Goal: Information Seeking & Learning: Learn about a topic

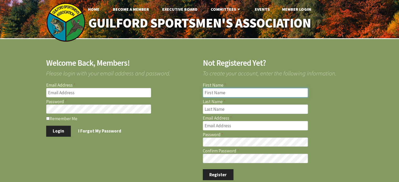
click at [237, 89] on input "First Name" at bounding box center [255, 92] width 105 height 9
type input "Joseph"
type input "Bodinski"
type input "josephbodinski@gmail.com"
click at [219, 176] on button "Register" at bounding box center [218, 174] width 31 height 11
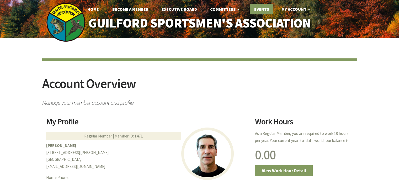
click at [257, 6] on link "Events" at bounding box center [261, 9] width 23 height 10
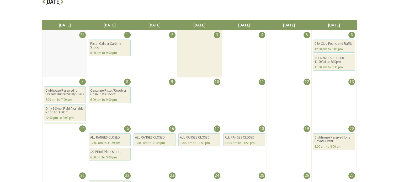
scroll to position [105, 0]
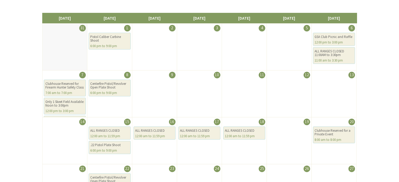
drag, startPoint x: 316, startPoint y: 145, endPoint x: 386, endPoint y: 172, distance: 75.7
click at [386, 172] on div "Calendar of Events September 2025 Sunday Monday Tuesday Wednesday Thursday Frid…" at bounding box center [199, 101] width 399 height 337
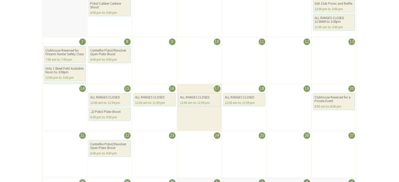
scroll to position [157, 0]
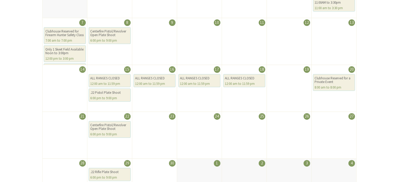
drag, startPoint x: 67, startPoint y: 135, endPoint x: 36, endPoint y: 137, distance: 31.3
click at [36, 137] on div "Calendar of Events September 2025 Sunday Monday Tuesday Wednesday Thursday Frid…" at bounding box center [199, 49] width 399 height 337
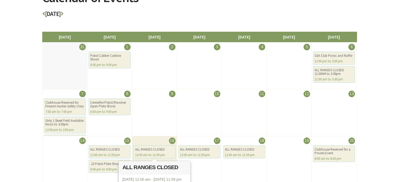
scroll to position [79, 0]
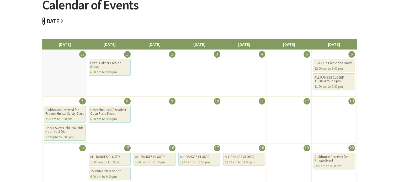
click at [45, 21] on icon at bounding box center [43, 21] width 3 height 6
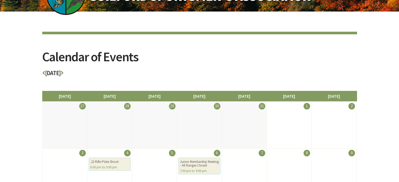
scroll to position [26, 0]
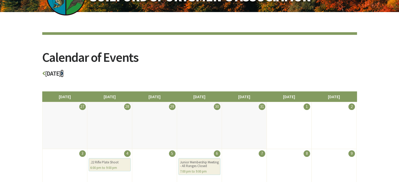
click at [63, 73] on icon at bounding box center [62, 74] width 3 height 6
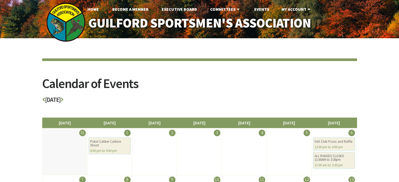
click at [45, 101] on h3 "[DATE]" at bounding box center [199, 101] width 315 height 9
click at [44, 100] on icon at bounding box center [43, 100] width 3 height 6
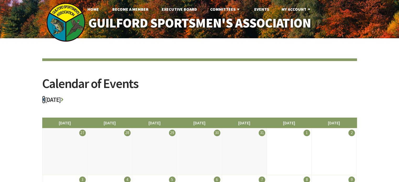
click at [44, 100] on icon at bounding box center [43, 100] width 3 height 6
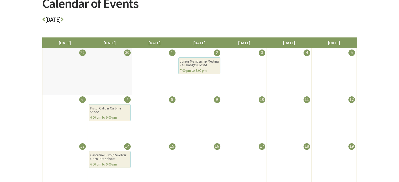
scroll to position [79, 0]
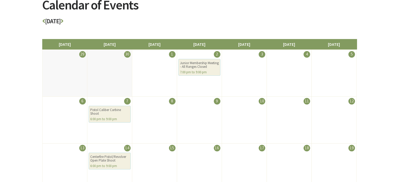
click at [47, 20] on h3 "July 2025" at bounding box center [199, 22] width 315 height 9
click at [42, 23] on icon at bounding box center [43, 21] width 3 height 6
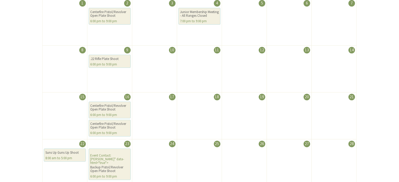
scroll to position [131, 0]
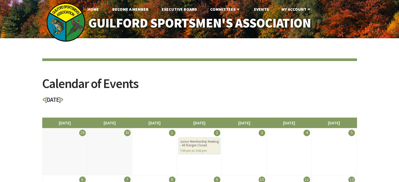
scroll to position [80, 0]
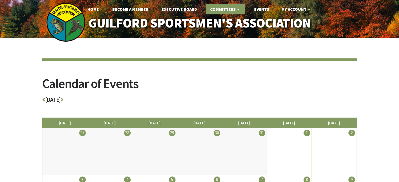
click at [228, 8] on link "Committees" at bounding box center [225, 9] width 39 height 10
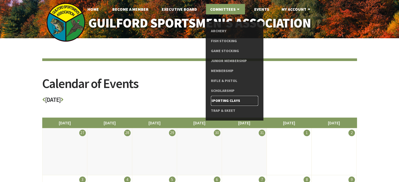
click at [225, 101] on link "Sporting Clays" at bounding box center [234, 101] width 47 height 10
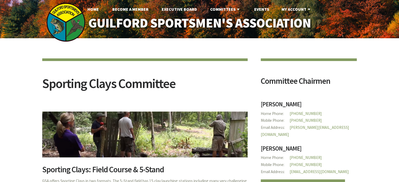
drag, startPoint x: 129, startPoint y: 15, endPoint x: 110, endPoint y: 19, distance: 20.0
drag, startPoint x: 110, startPoint y: 19, endPoint x: 258, endPoint y: 7, distance: 148.7
click at [258, 7] on link "Events" at bounding box center [261, 9] width 23 height 10
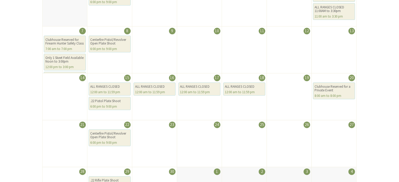
scroll to position [157, 0]
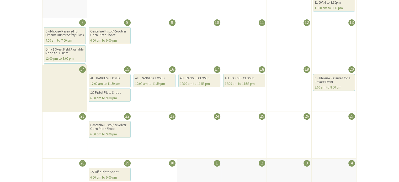
drag, startPoint x: 210, startPoint y: 81, endPoint x: 59, endPoint y: 103, distance: 152.5
click at [59, 103] on li "14" at bounding box center [64, 88] width 45 height 47
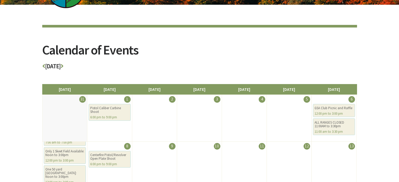
scroll to position [26, 0]
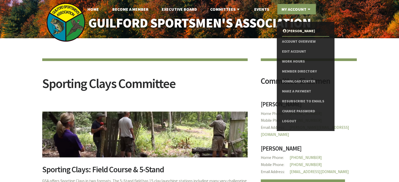
click at [301, 10] on link "My Account" at bounding box center [296, 9] width 39 height 10
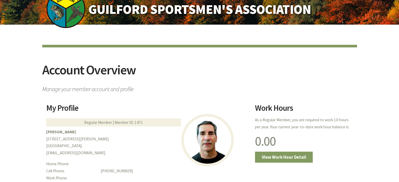
scroll to position [79, 0]
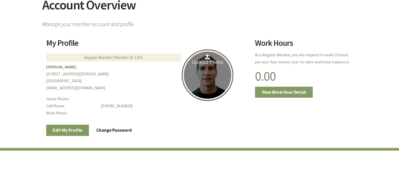
click at [206, 56] on icon at bounding box center [207, 56] width 5 height 5
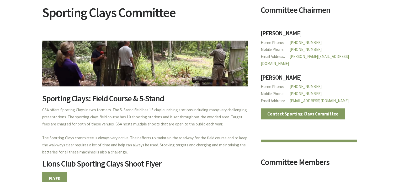
scroll to position [105, 0]
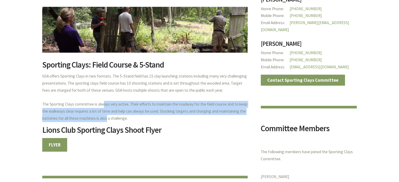
drag, startPoint x: 102, startPoint y: 106, endPoint x: 104, endPoint y: 119, distance: 13.8
click at [104, 119] on p "GSA offers Sporting Clays in two formats. The 5-Stand field has 15 clay launchi…" at bounding box center [144, 97] width 205 height 49
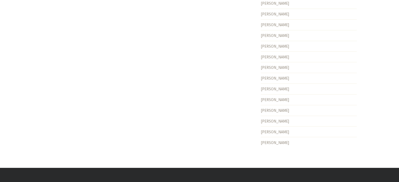
scroll to position [1758, 0]
drag, startPoint x: 309, startPoint y: 70, endPoint x: 179, endPoint y: 92, distance: 131.7
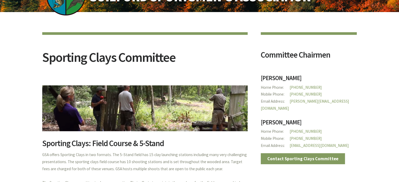
scroll to position [0, 0]
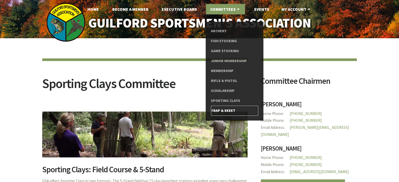
click at [228, 112] on link "Trap & Skeet" at bounding box center [234, 111] width 47 height 10
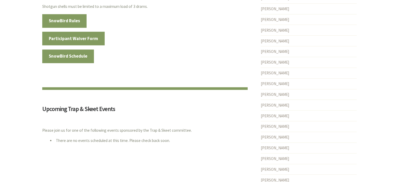
scroll to position [315, 0]
